Goal: Contribute content

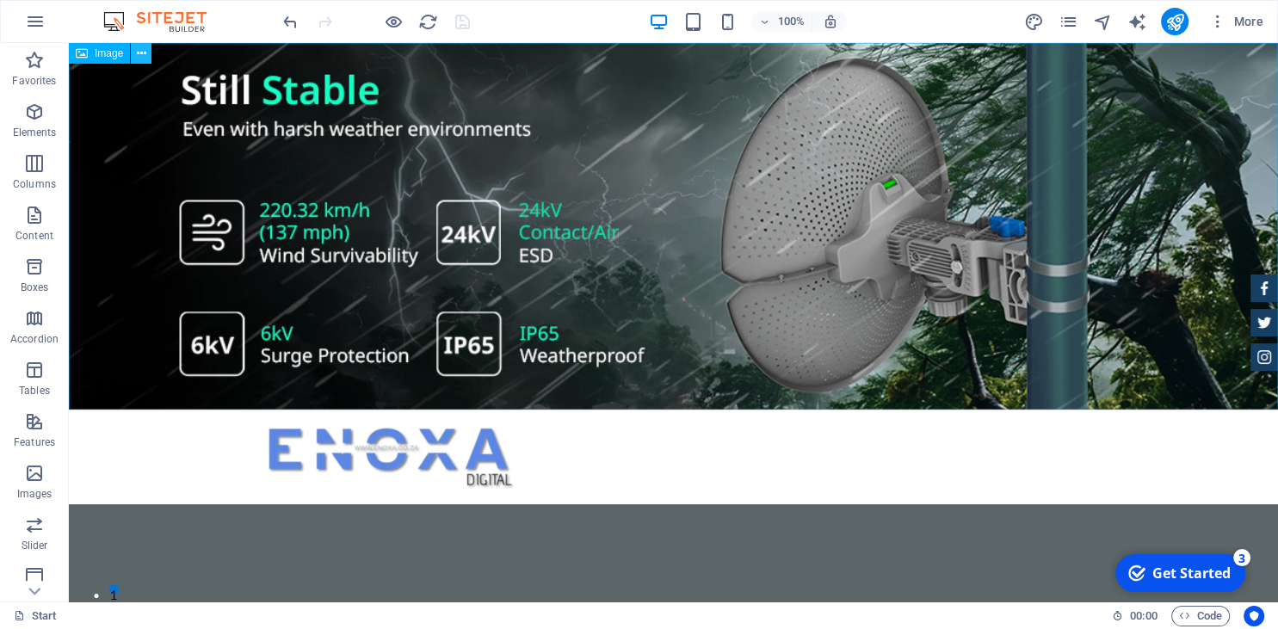
click at [141, 53] on icon at bounding box center [141, 54] width 9 height 18
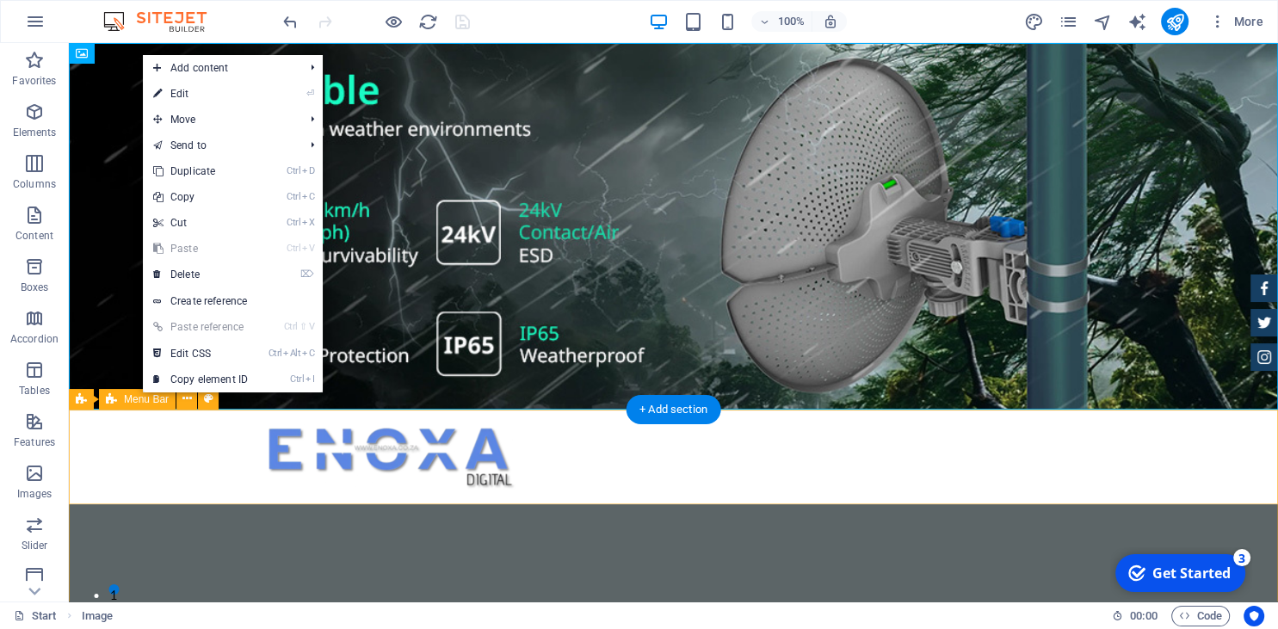
click at [215, 460] on div at bounding box center [673, 457] width 1209 height 95
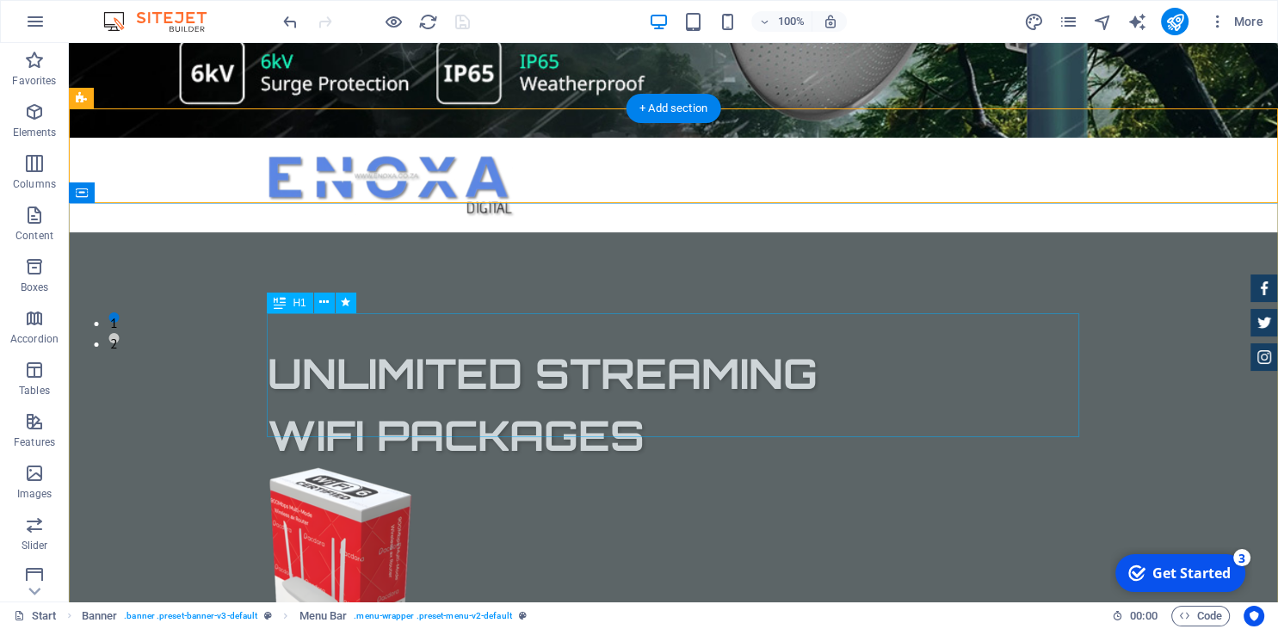
scroll to position [363, 0]
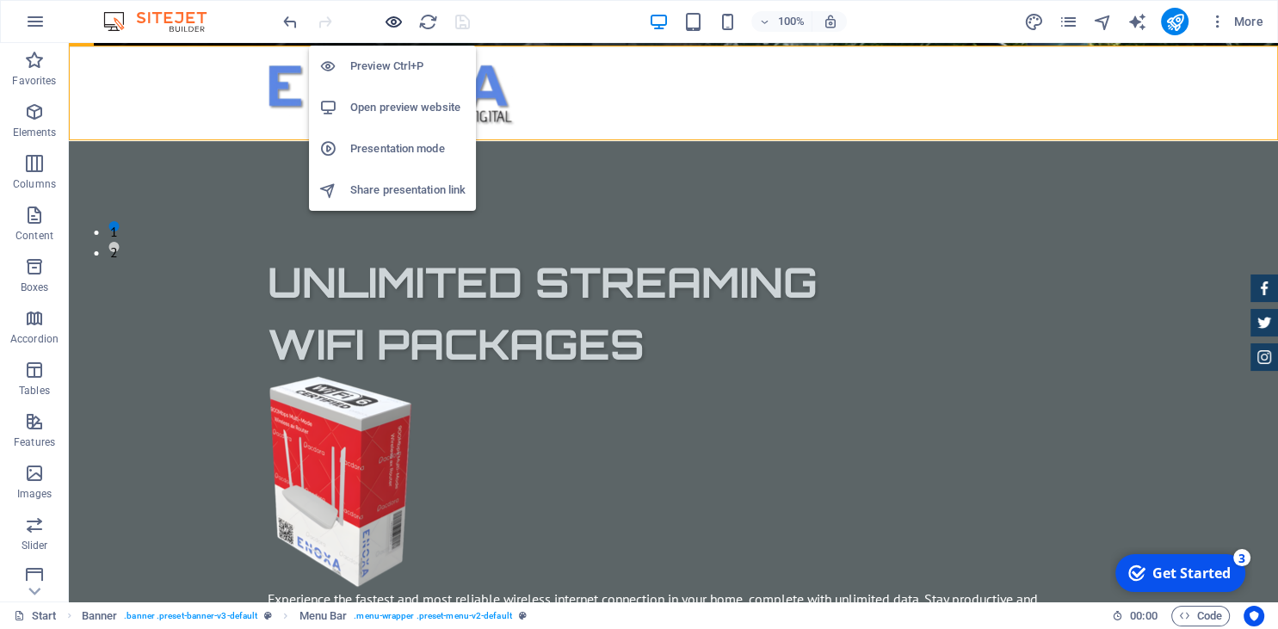
click at [390, 19] on icon "button" at bounding box center [394, 22] width 20 height 20
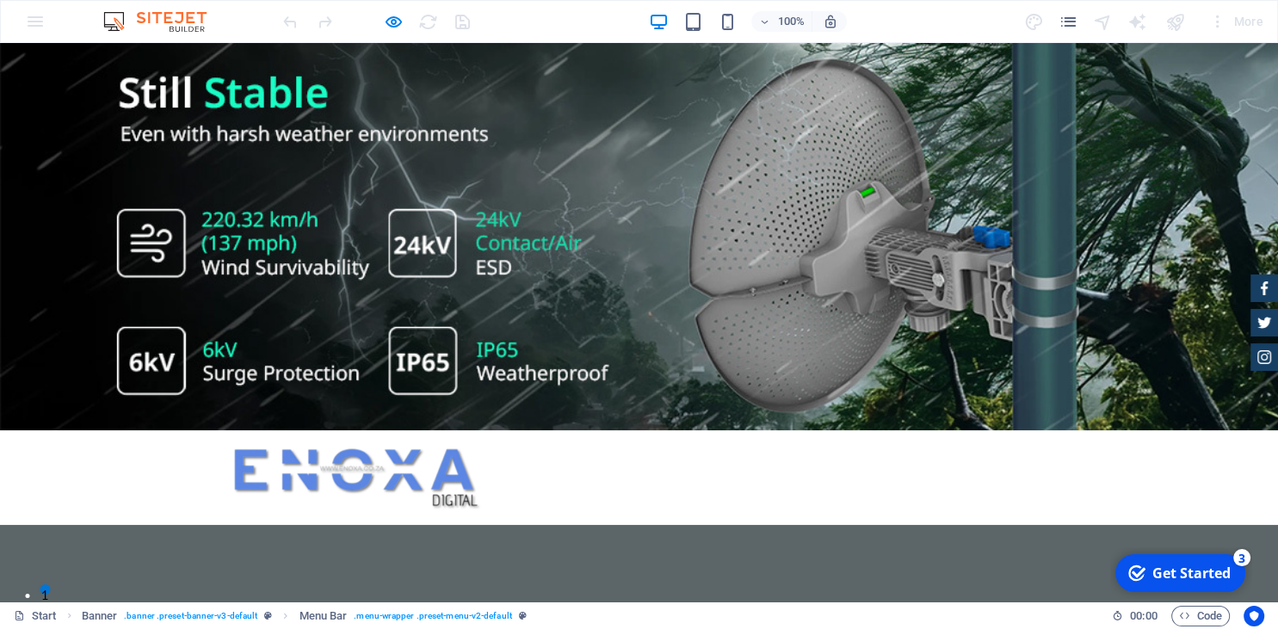
scroll to position [182, 0]
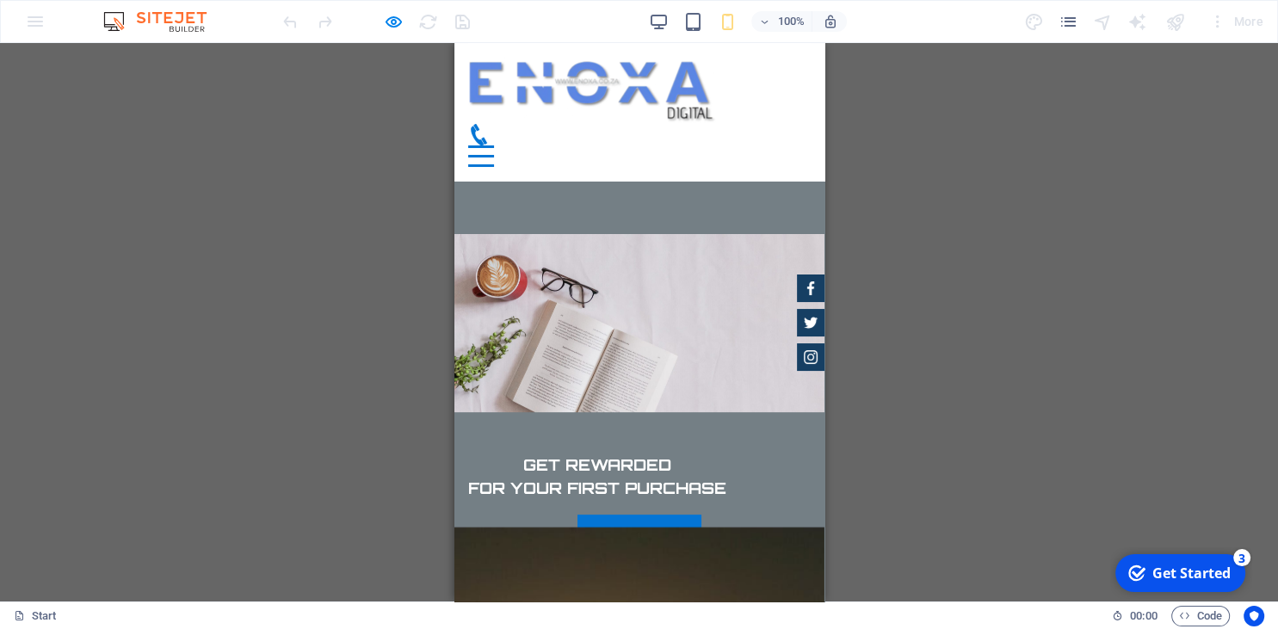
scroll to position [6997, 0]
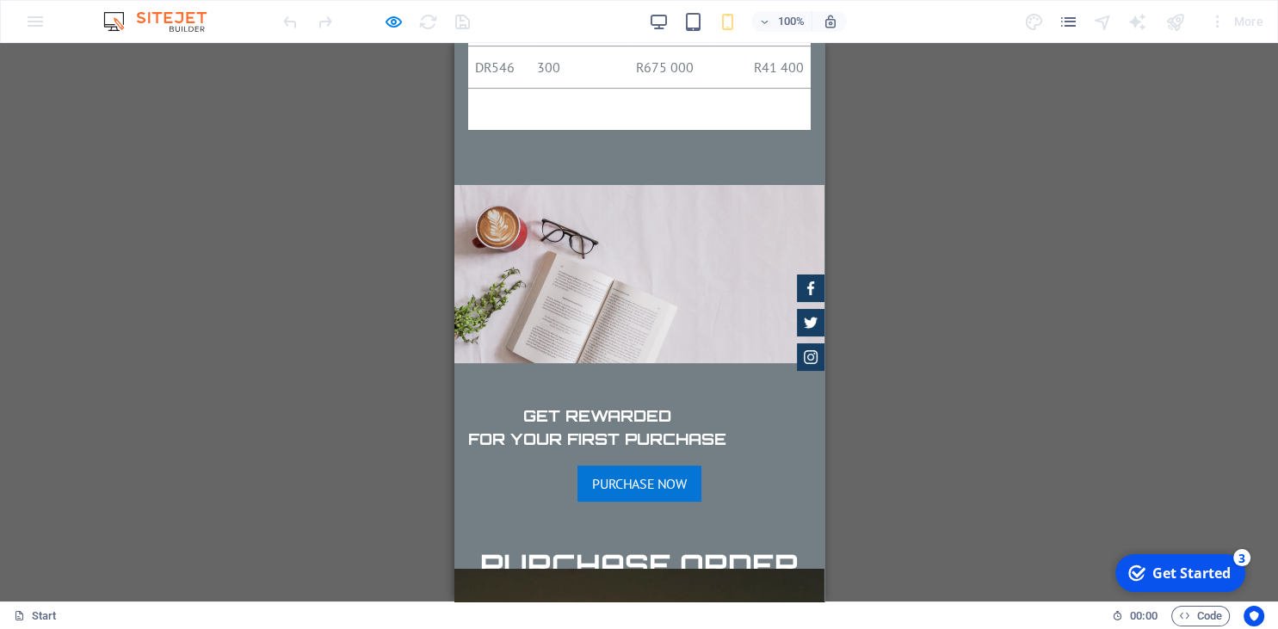
drag, startPoint x: 672, startPoint y: 337, endPoint x: 583, endPoint y: 337, distance: 89.5
drag, startPoint x: 676, startPoint y: 348, endPoint x: 544, endPoint y: 348, distance: 132.5
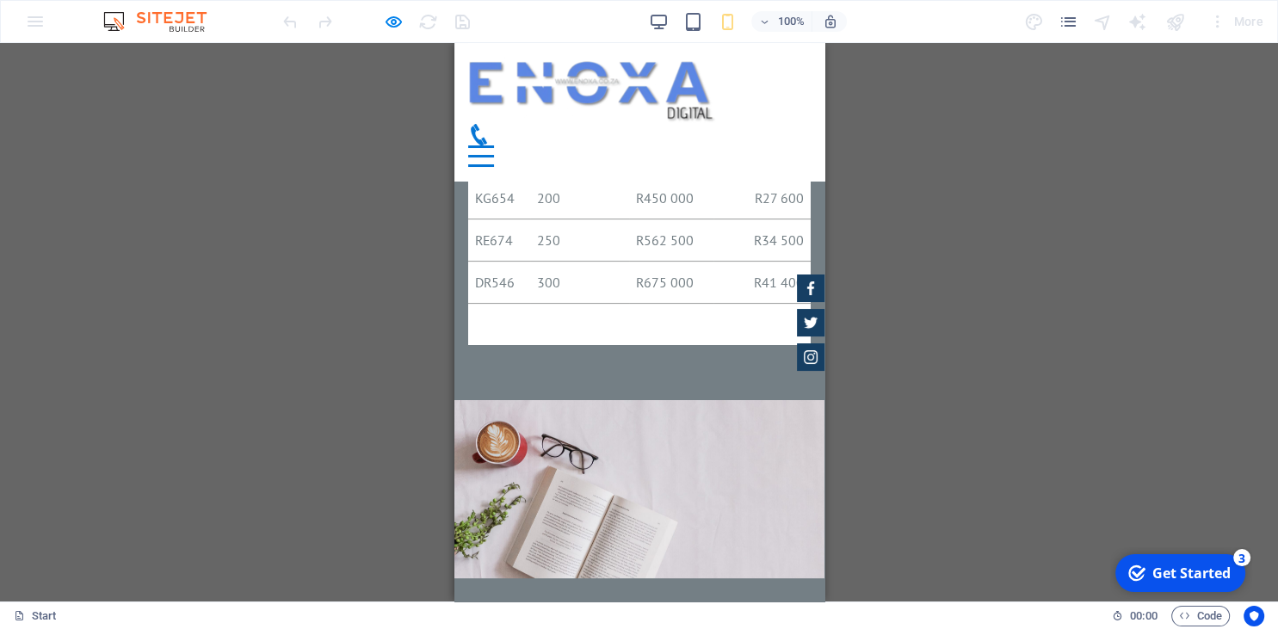
scroll to position [6681, 0]
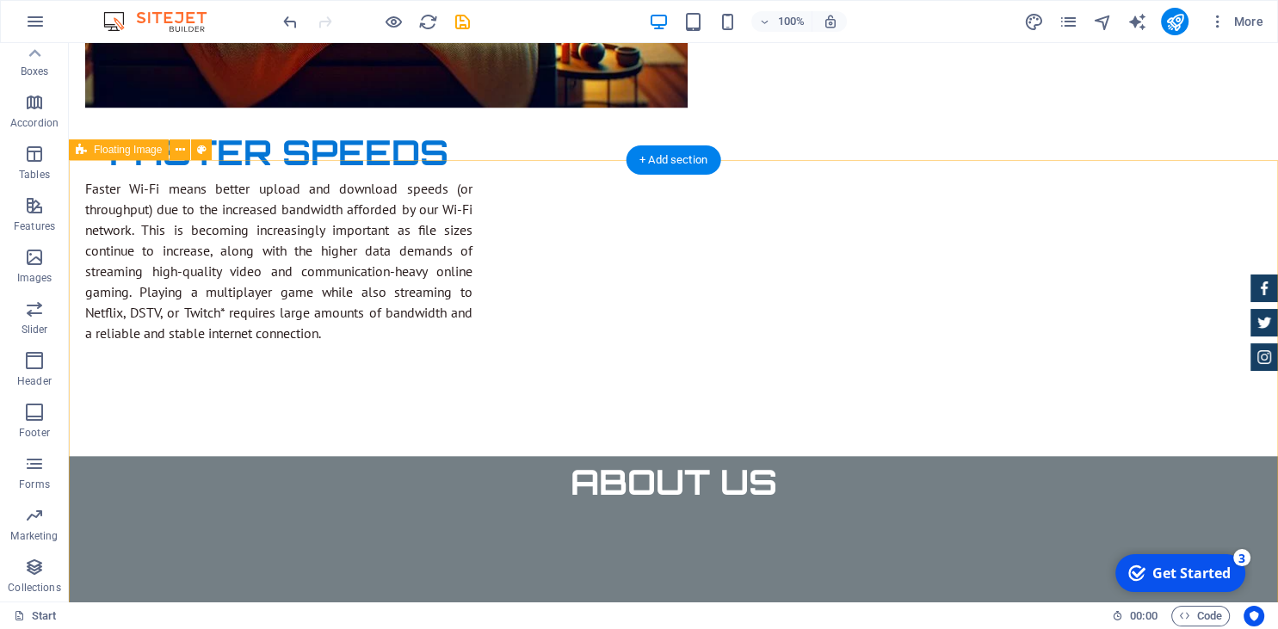
scroll to position [1533, 0]
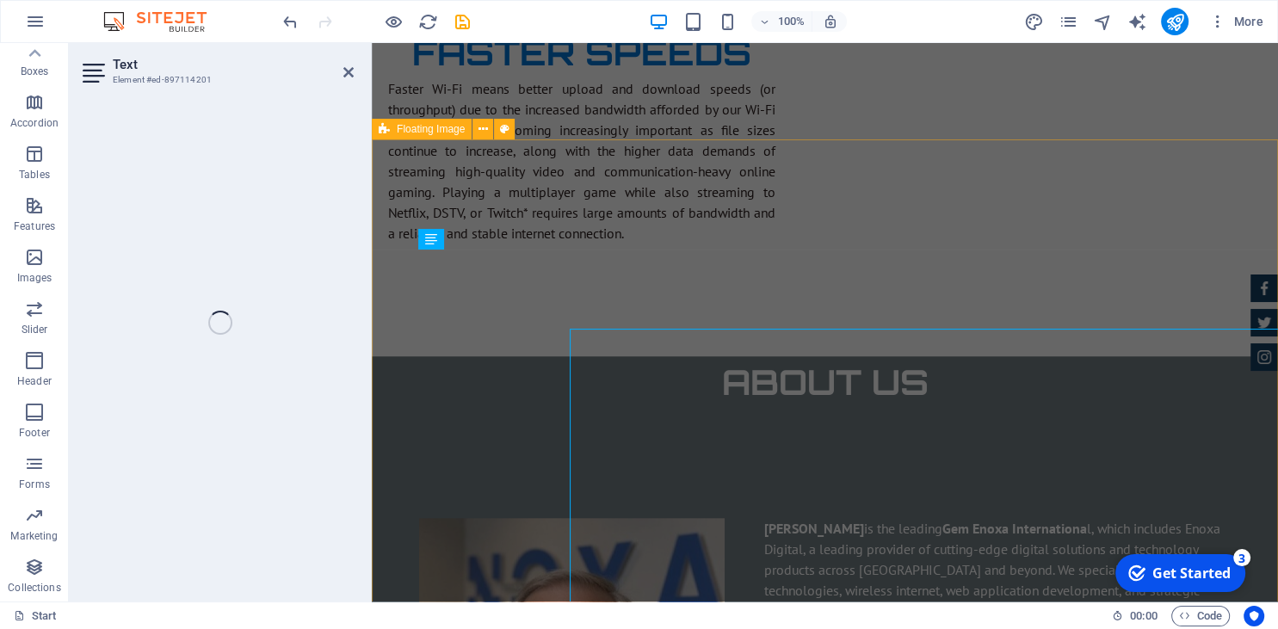
scroll to position [1453, 0]
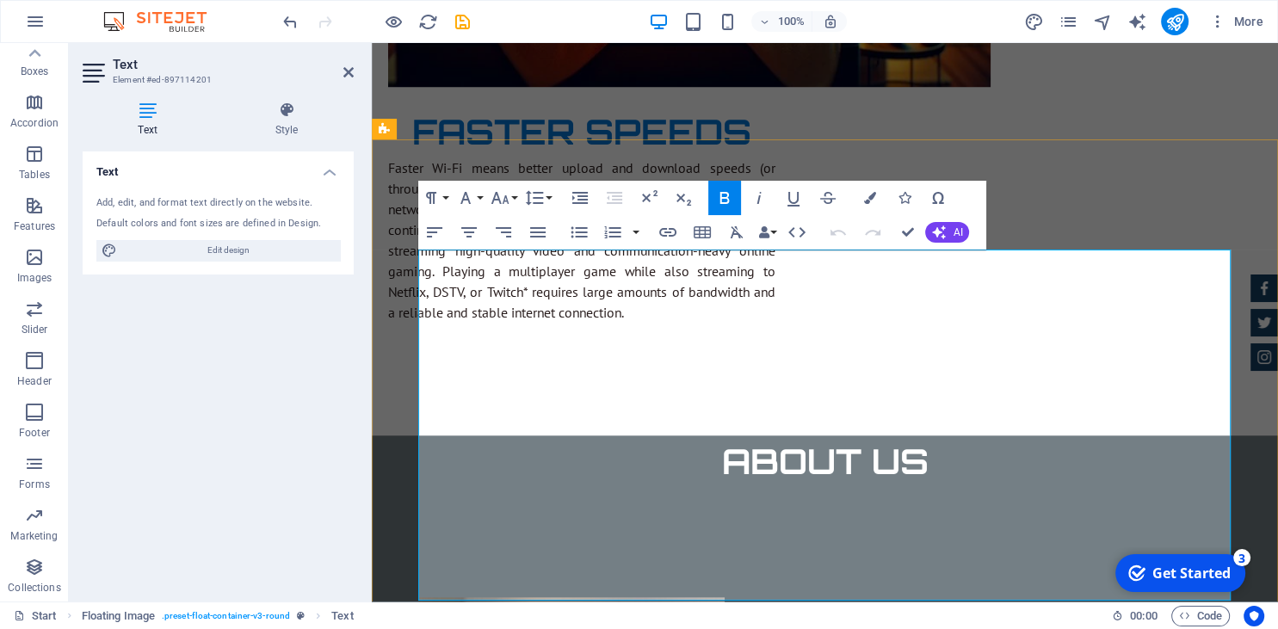
drag, startPoint x: 1157, startPoint y: 264, endPoint x: 802, endPoint y: 279, distance: 354.9
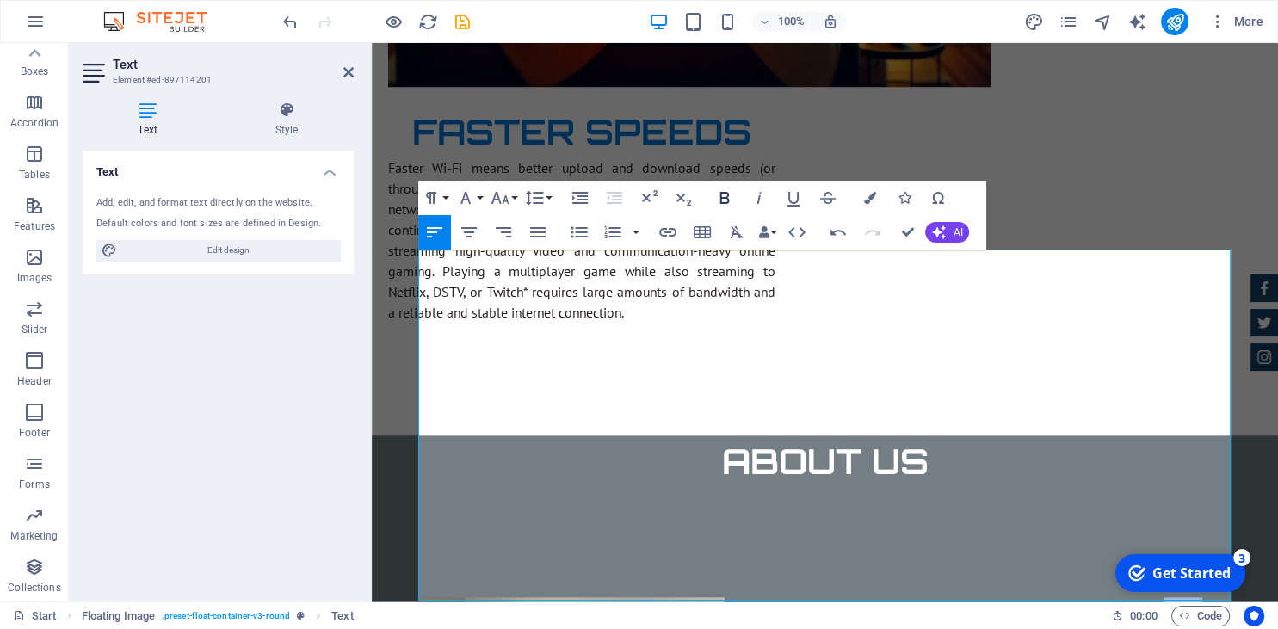
click at [729, 202] on icon "button" at bounding box center [724, 198] width 9 height 12
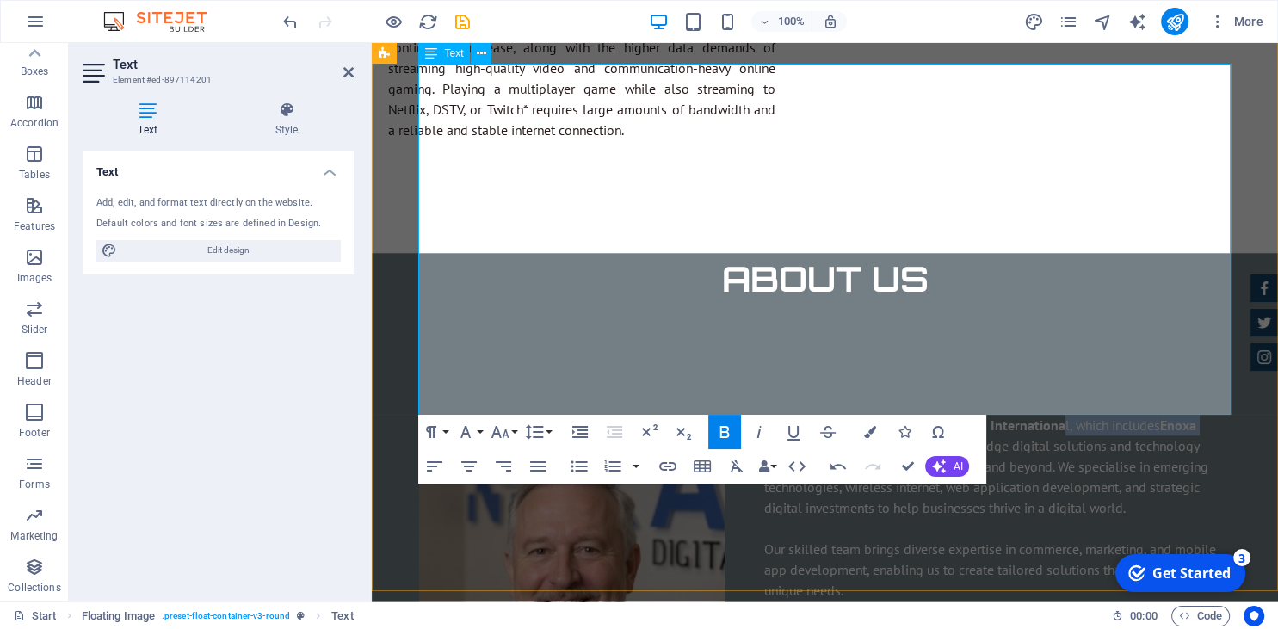
scroll to position [1726, 0]
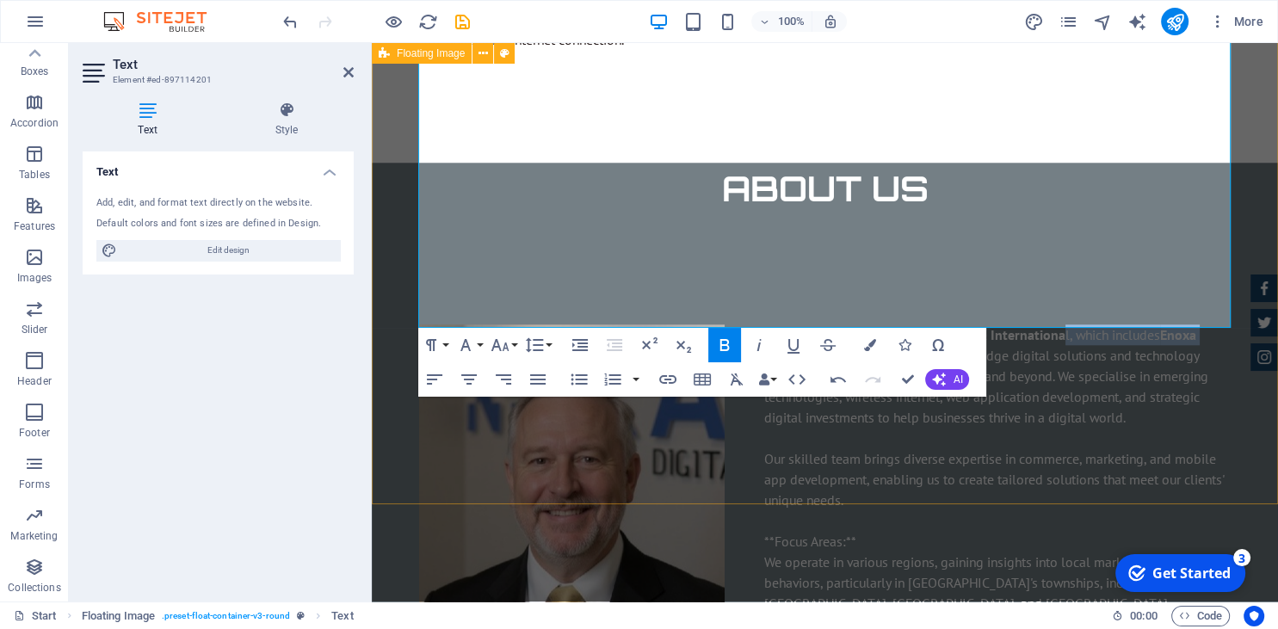
click at [1124, 464] on div "Finley Hudson is leading Gem Enoxa Internationa l, which includes Enoxa Digital…" at bounding box center [825, 499] width 906 height 571
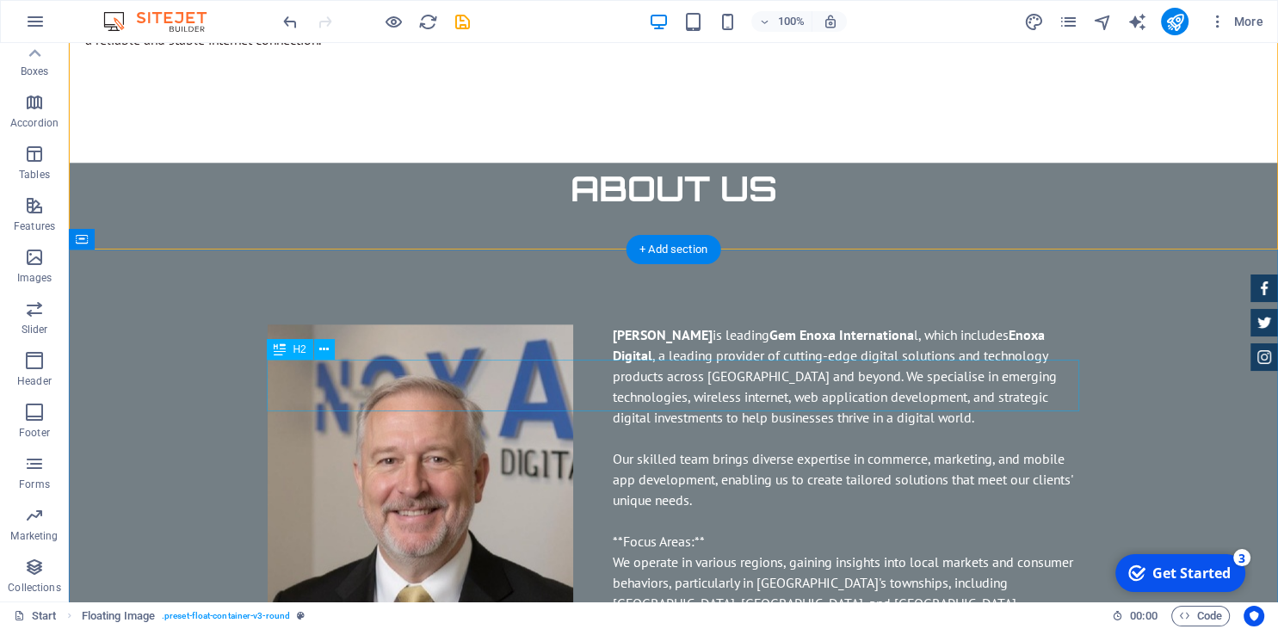
scroll to position [2169, 0]
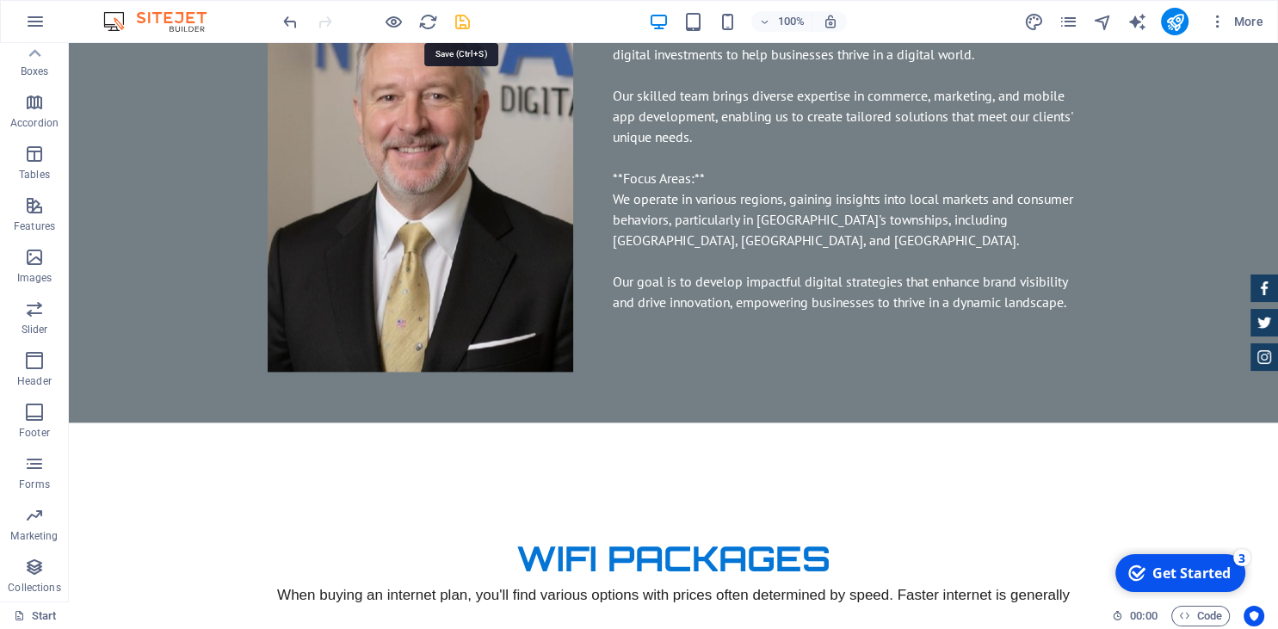
click at [1180, 25] on icon "publish" at bounding box center [1174, 22] width 20 height 20
